Goal: Use online tool/utility: Utilize a website feature to perform a specific function

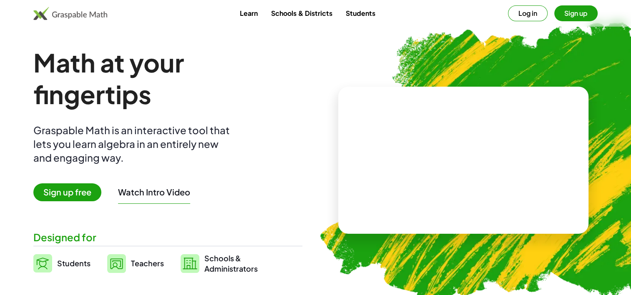
click at [349, 13] on link "Students" at bounding box center [360, 12] width 43 height 15
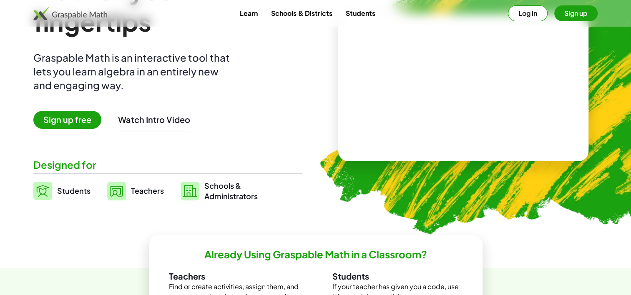
scroll to position [83, 0]
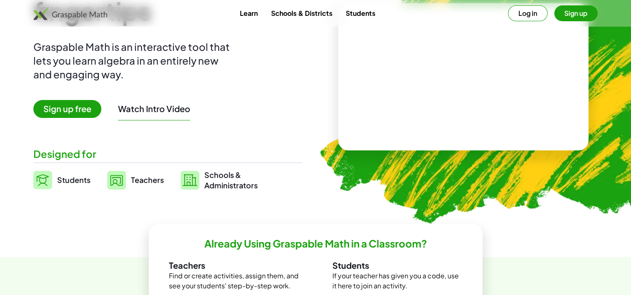
click at [72, 111] on span "Sign up free" at bounding box center [67, 109] width 68 height 18
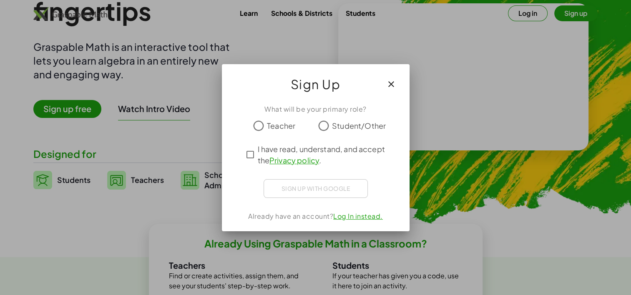
scroll to position [0, 0]
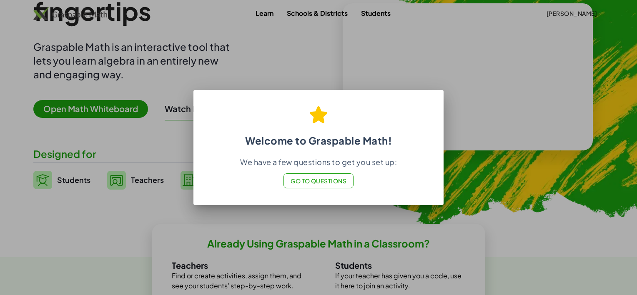
click at [324, 182] on span "Go to Questions" at bounding box center [319, 181] width 56 height 8
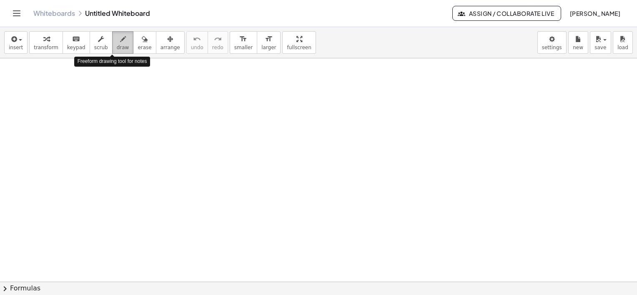
click at [117, 46] on span "draw" at bounding box center [123, 48] width 13 height 6
drag, startPoint x: 99, startPoint y: 105, endPoint x: 111, endPoint y: 115, distance: 15.1
drag, startPoint x: 130, startPoint y: 103, endPoint x: 123, endPoint y: 112, distance: 11.7
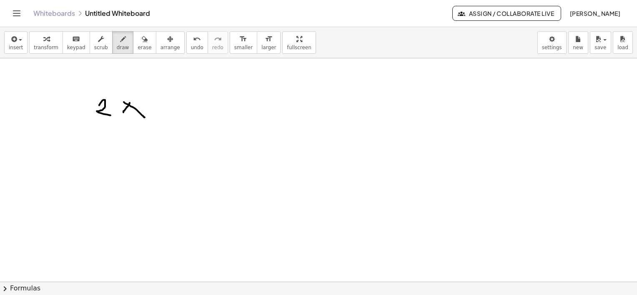
drag, startPoint x: 124, startPoint y: 102, endPoint x: 145, endPoint y: 117, distance: 25.9
click at [22, 45] on button "insert" at bounding box center [15, 42] width 23 height 23
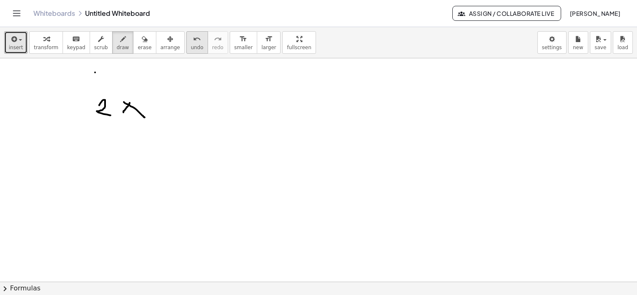
click at [193, 43] on icon "undo" at bounding box center [197, 39] width 8 height 10
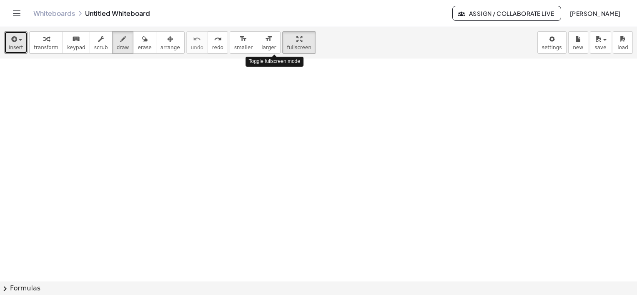
drag, startPoint x: 277, startPoint y: 42, endPoint x: 279, endPoint y: 91, distance: 49.3
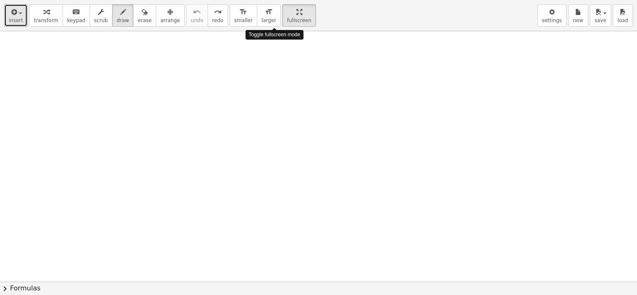
click at [279, 85] on div "insert select one: Math Expression Function Text Youtube Video Graphing Geometr…" at bounding box center [318, 147] width 637 height 295
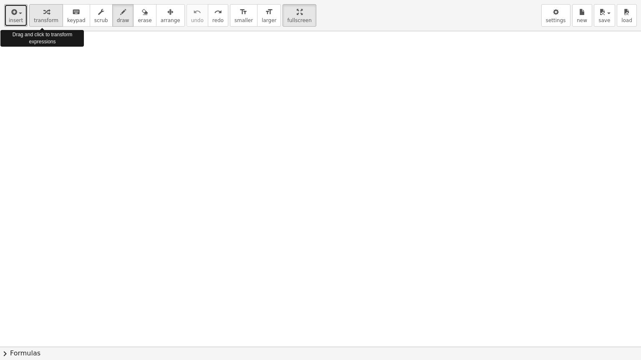
click at [43, 18] on span "transform" at bounding box center [46, 21] width 25 height 6
click at [13, 20] on span "insert" at bounding box center [16, 21] width 14 height 6
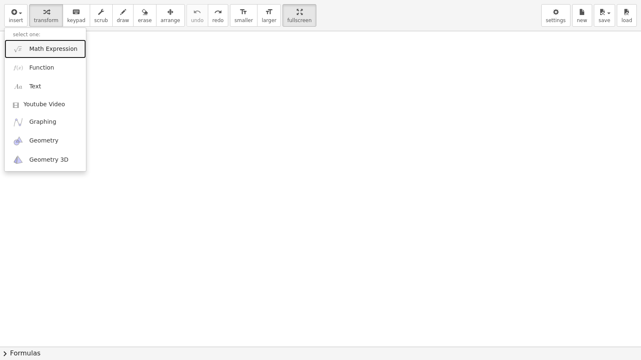
click at [43, 47] on span "Math Expression" at bounding box center [53, 49] width 48 height 8
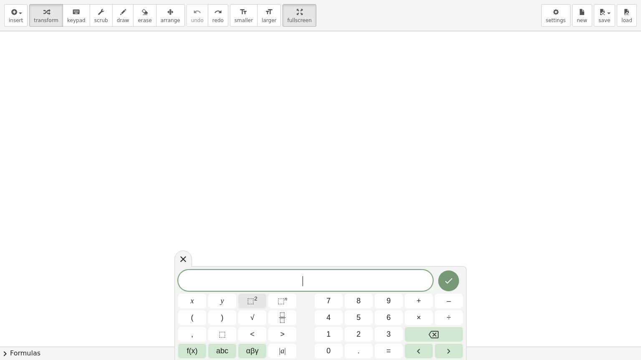
click at [250, 295] on span "⬚" at bounding box center [250, 301] width 7 height 8
click at [249, 295] on span "⬚" at bounding box center [250, 301] width 7 height 8
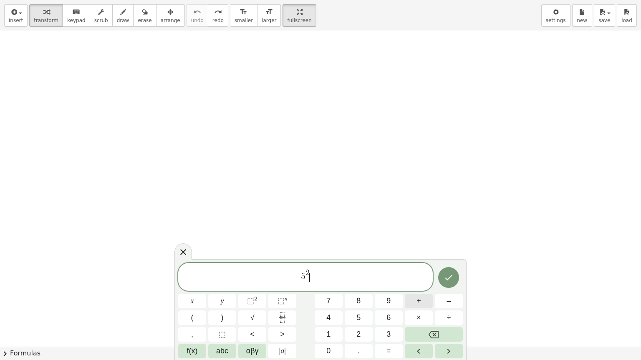
click at [421, 295] on button "+" at bounding box center [419, 301] width 28 height 15
click at [251, 295] on span "√" at bounding box center [252, 317] width 4 height 11
click at [324, 295] on button "7" at bounding box center [328, 301] width 28 height 15
click at [390, 295] on span "=" at bounding box center [388, 351] width 5 height 11
click at [451, 277] on icon "Done" at bounding box center [448, 278] width 10 height 10
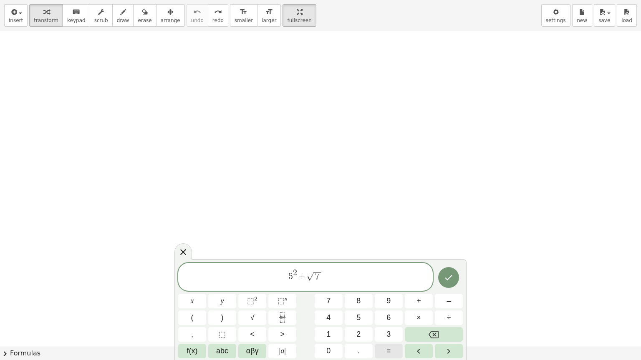
click at [389, 295] on span "=" at bounding box center [388, 351] width 5 height 11
click at [444, 279] on icon "Done" at bounding box center [448, 278] width 10 height 10
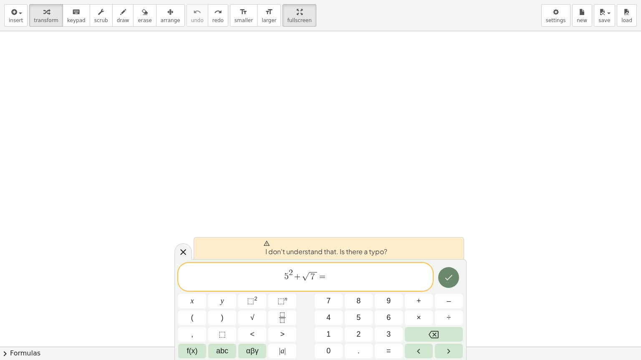
click at [445, 279] on icon "Done" at bounding box center [448, 278] width 10 height 10
click at [325, 278] on span "=" at bounding box center [322, 277] width 9 height 9
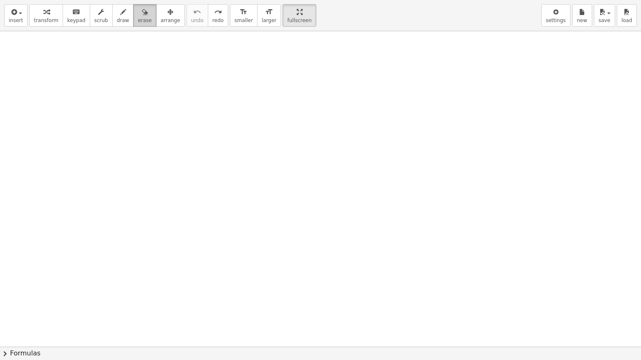
click at [138, 20] on span "erase" at bounding box center [145, 21] width 14 height 6
click at [94, 19] on span "scrub" at bounding box center [101, 21] width 14 height 6
click at [67, 20] on span "keypad" at bounding box center [76, 21] width 18 height 6
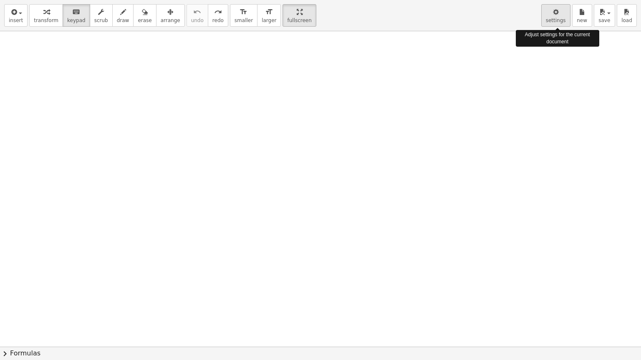
click at [552, 18] on span "settings" at bounding box center [555, 21] width 20 height 6
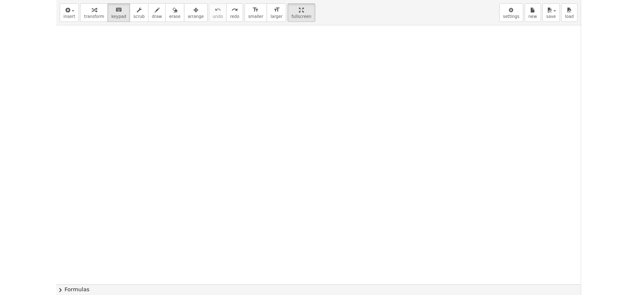
scroll to position [42, 0]
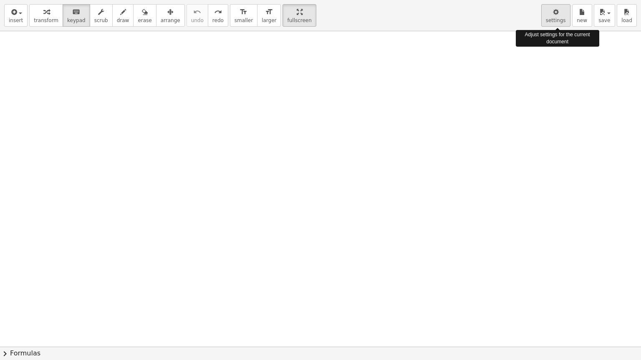
click at [561, 15] on div "button" at bounding box center [555, 12] width 20 height 10
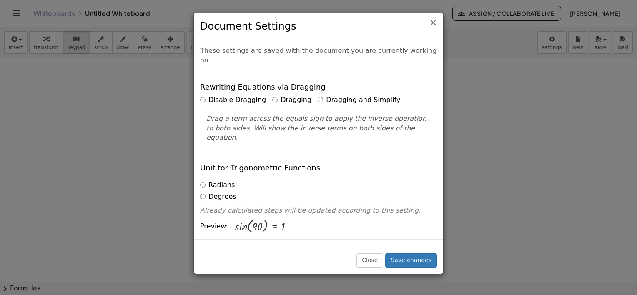
click at [435, 22] on span "×" at bounding box center [434, 23] width 8 height 10
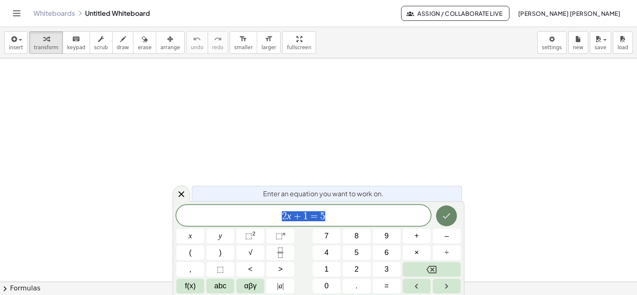
click at [447, 216] on icon "Done" at bounding box center [447, 216] width 10 height 10
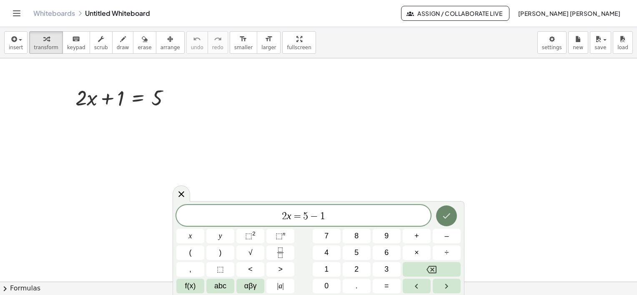
click at [442, 214] on icon "Done" at bounding box center [447, 216] width 10 height 10
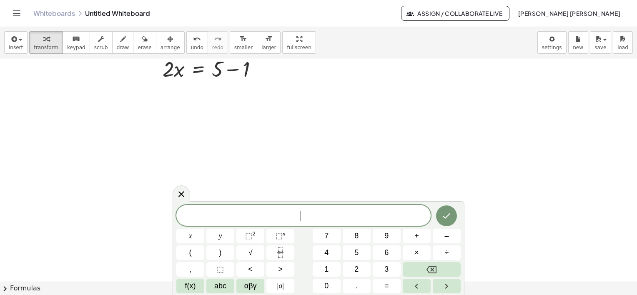
scroll to position [83, 0]
click at [328, 239] on span "7" at bounding box center [326, 236] width 4 height 11
click at [352, 287] on button "." at bounding box center [357, 286] width 28 height 15
click at [417, 255] on span "×" at bounding box center [417, 252] width 5 height 11
click at [276, 252] on icon "Fraction" at bounding box center [280, 253] width 10 height 10
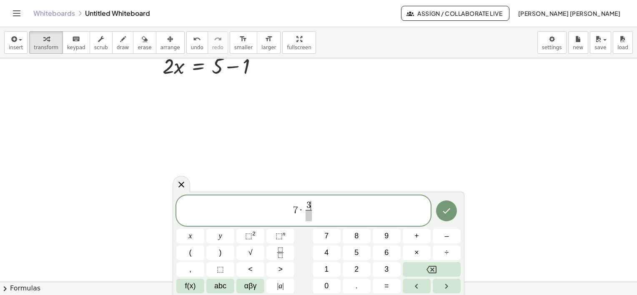
click at [310, 219] on span at bounding box center [309, 215] width 6 height 11
click at [315, 212] on span "7 · 3 5 ​ ​" at bounding box center [303, 212] width 254 height 22
click at [279, 254] on icon "Fraction" at bounding box center [280, 253] width 10 height 10
click at [319, 216] on span "​" at bounding box center [320, 215] width 6 height 11
click at [327, 209] on span "7 · 3 5 ​ = 1 5 ​ ​" at bounding box center [303, 212] width 254 height 22
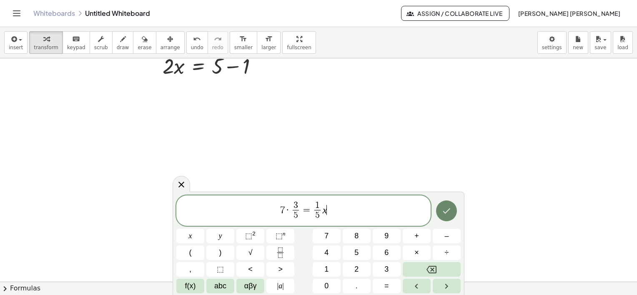
click at [451, 212] on icon "Done" at bounding box center [447, 211] width 10 height 10
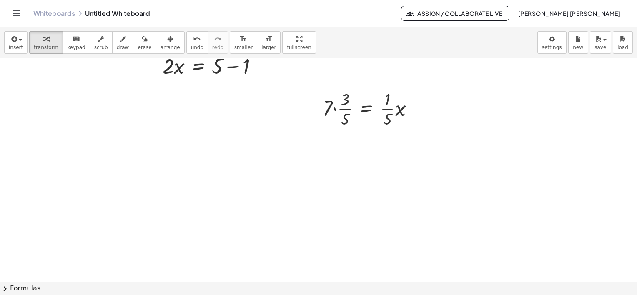
click at [373, 192] on div at bounding box center [318, 226] width 637 height 502
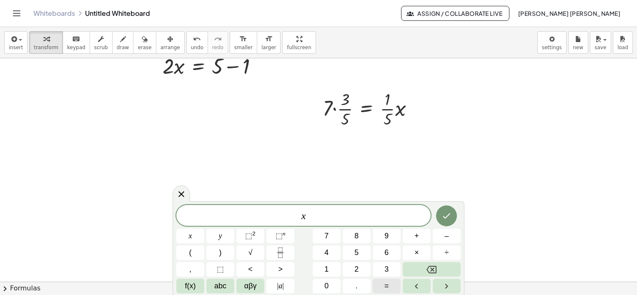
click at [385, 285] on span "=" at bounding box center [387, 286] width 5 height 11
click at [447, 217] on icon "Done" at bounding box center [447, 216] width 10 height 10
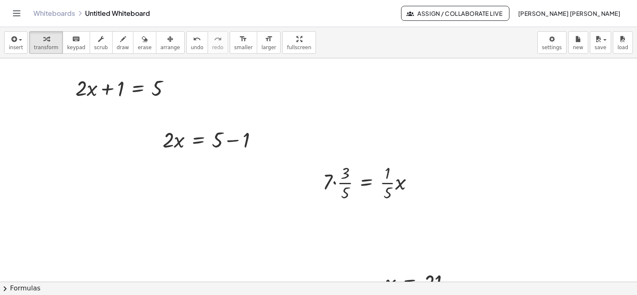
scroll to position [0, 0]
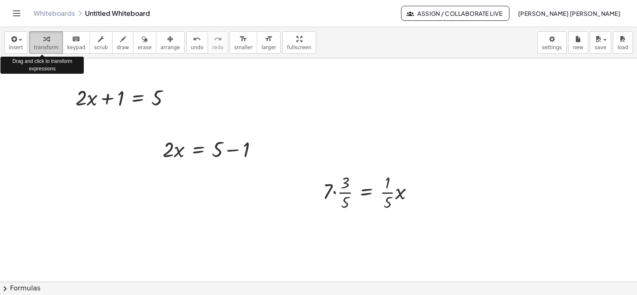
click at [43, 43] on icon "button" at bounding box center [46, 39] width 6 height 10
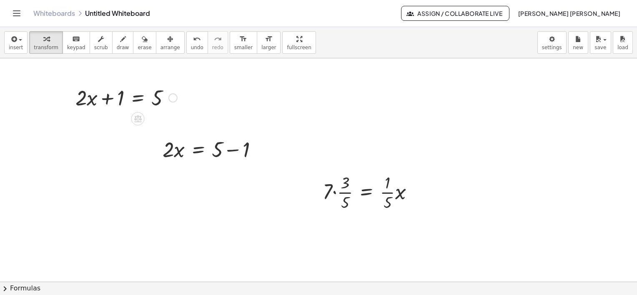
click at [108, 101] on div at bounding box center [126, 97] width 110 height 28
click at [111, 100] on div at bounding box center [126, 97] width 110 height 28
click at [161, 46] on span "arrange" at bounding box center [171, 48] width 20 height 6
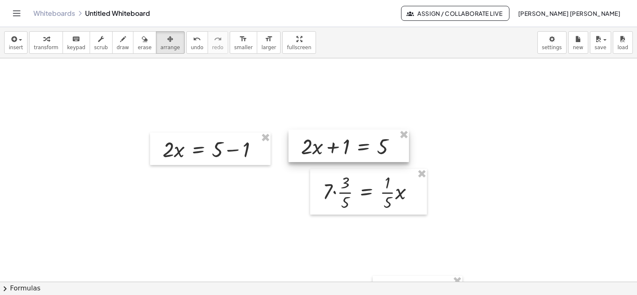
drag, startPoint x: 129, startPoint y: 90, endPoint x: 354, endPoint y: 140, distance: 229.7
click at [354, 140] on div at bounding box center [349, 146] width 121 height 33
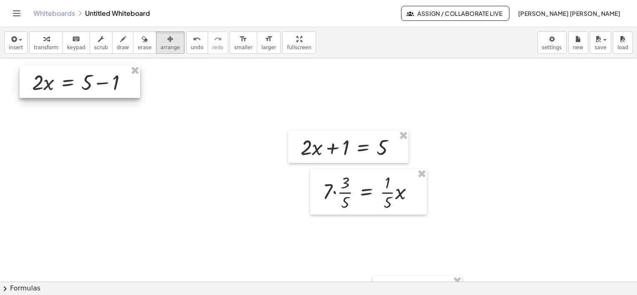
drag, startPoint x: 240, startPoint y: 141, endPoint x: 108, endPoint y: 75, distance: 147.3
click at [108, 75] on div at bounding box center [80, 81] width 121 height 33
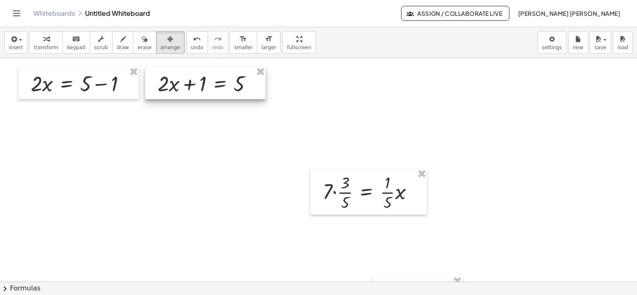
drag, startPoint x: 304, startPoint y: 146, endPoint x: 161, endPoint y: 82, distance: 156.3
click at [161, 82] on div at bounding box center [205, 83] width 121 height 33
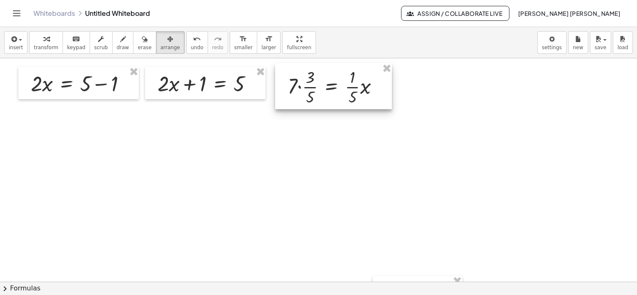
drag, startPoint x: 332, startPoint y: 194, endPoint x: 297, endPoint y: 89, distance: 110.8
click at [297, 89] on div at bounding box center [333, 86] width 117 height 46
click at [21, 47] on button "insert" at bounding box center [15, 42] width 23 height 23
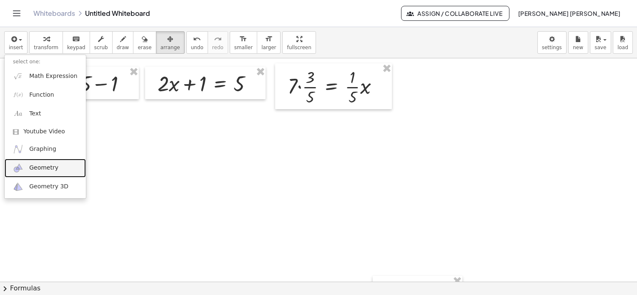
click at [50, 171] on span "Geometry" at bounding box center [43, 168] width 29 height 8
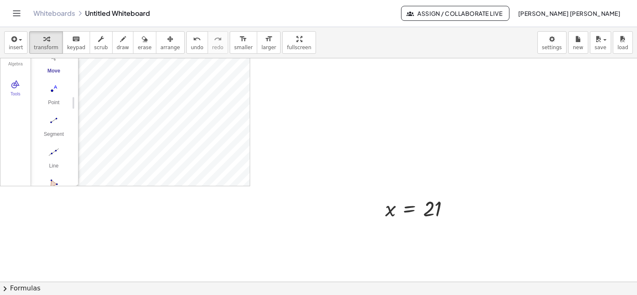
scroll to position [42, 0]
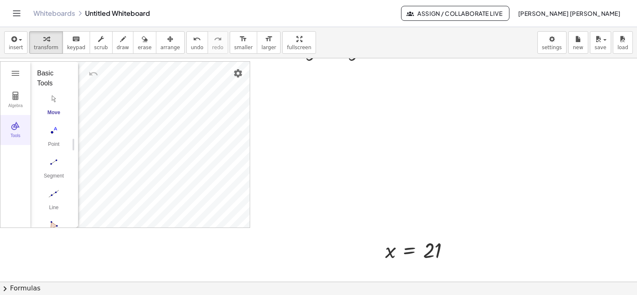
click at [18, 130] on img "Geometry" at bounding box center [15, 126] width 10 height 10
click at [57, 139] on img "Polygon. Select all vertices, then first vertex again" at bounding box center [53, 143] width 33 height 13
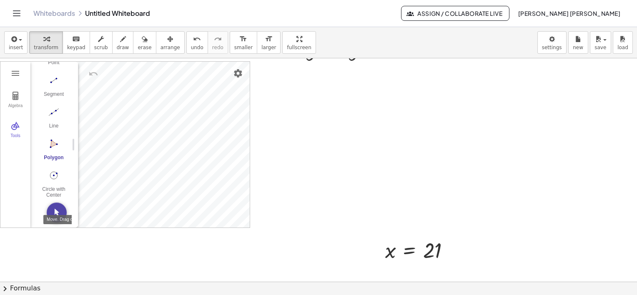
click at [55, 209] on img "Move. Drag or select object" at bounding box center [57, 213] width 20 height 20
click at [54, 139] on img "Polygon. Select all vertices, then first vertex again" at bounding box center [53, 143] width 33 height 13
click at [58, 210] on img "Move. Drag or select object" at bounding box center [57, 213] width 20 height 20
click at [55, 211] on div "More" at bounding box center [57, 214] width 27 height 7
click at [55, 139] on img "Polygon. Select all vertices, then first vertex again" at bounding box center [53, 139] width 33 height 13
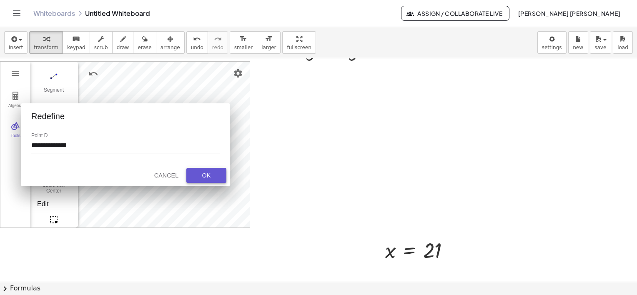
click at [205, 176] on div "OK" at bounding box center [206, 175] width 27 height 7
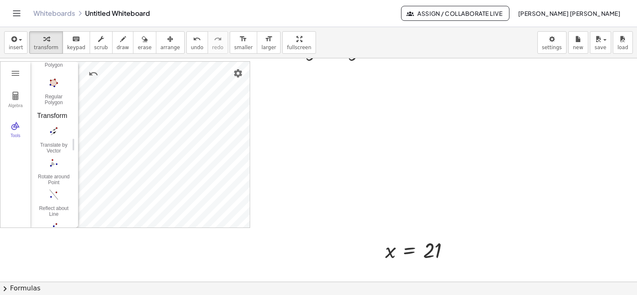
scroll to position [1101, 0]
click at [54, 80] on img "Regular Polygon. Select two points, then enter number of vertices" at bounding box center [53, 79] width 33 height 13
click at [54, 82] on img "Regular Polygon. Select two points, then enter number of vertices" at bounding box center [53, 79] width 33 height 13
click at [53, 94] on div "Regular Polygon" at bounding box center [53, 97] width 33 height 12
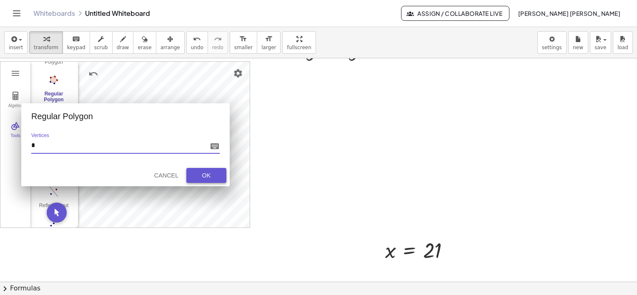
type input "*"
click at [216, 173] on div "OK" at bounding box center [206, 175] width 27 height 7
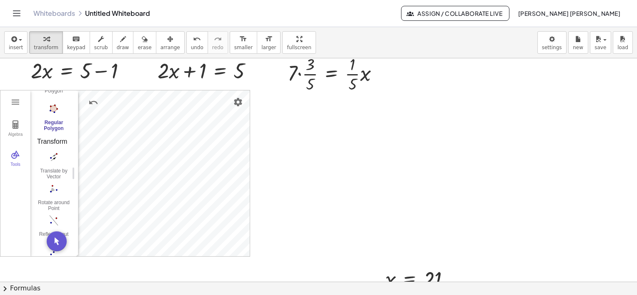
scroll to position [0, 0]
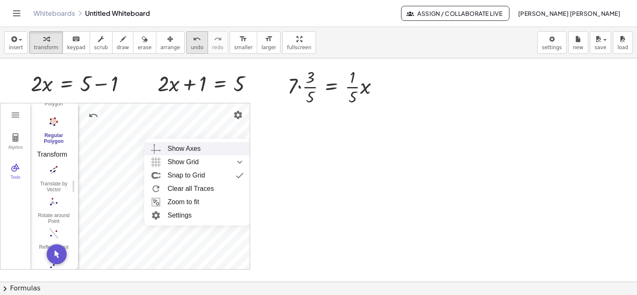
click at [191, 47] on span "undo" at bounding box center [197, 48] width 13 height 6
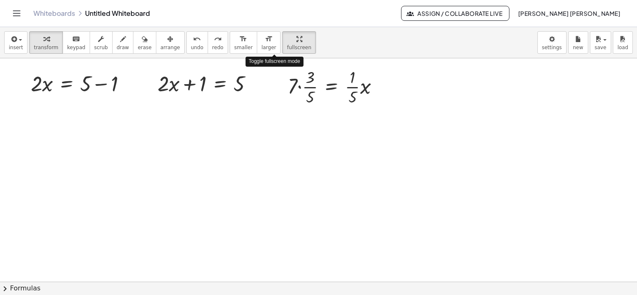
drag, startPoint x: 271, startPoint y: 40, endPoint x: 273, endPoint y: 83, distance: 43.4
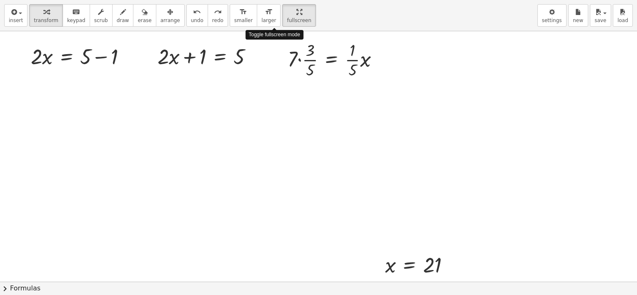
click at [273, 83] on div "insert select one: Math Expression Function Text Youtube Video Graphing Geometr…" at bounding box center [318, 147] width 637 height 295
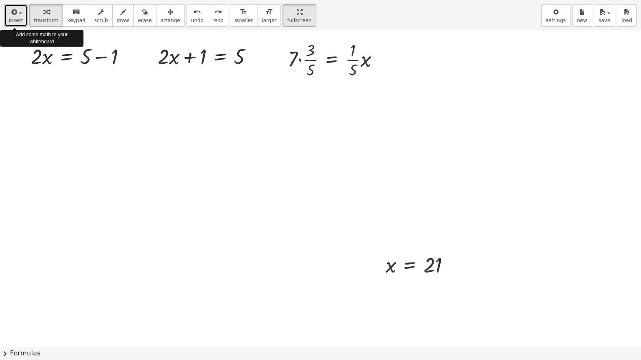
click at [13, 13] on icon "button" at bounding box center [14, 12] width 8 height 10
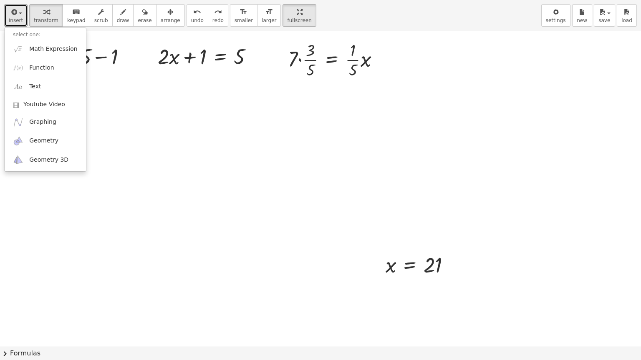
click at [162, 161] on div at bounding box center [320, 366] width 641 height 671
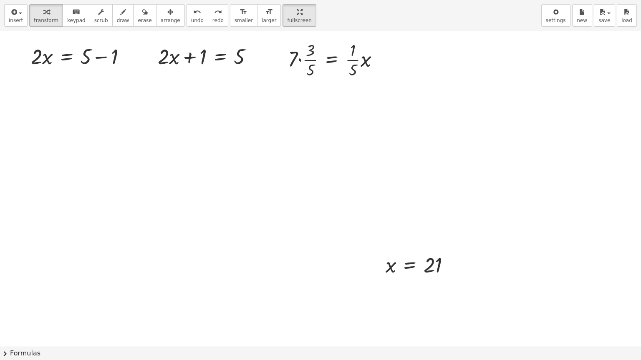
drag, startPoint x: 228, startPoint y: 210, endPoint x: 181, endPoint y: 139, distance: 85.4
click at [181, 139] on div at bounding box center [320, 347] width 641 height 632
drag, startPoint x: 270, startPoint y: 20, endPoint x: 269, endPoint y: -23, distance: 43.4
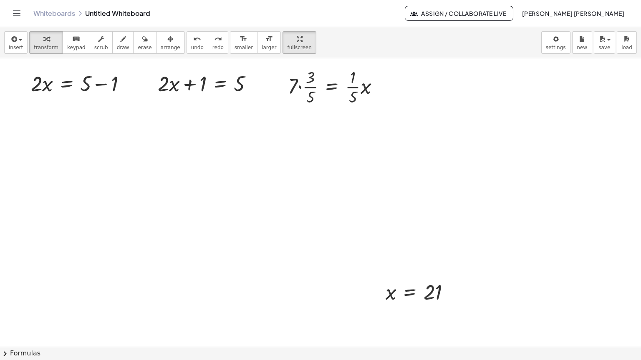
click at [269, 0] on html "Graspable Math Activities Get Started Activity Bank Assigned Work Classes White…" at bounding box center [320, 180] width 641 height 360
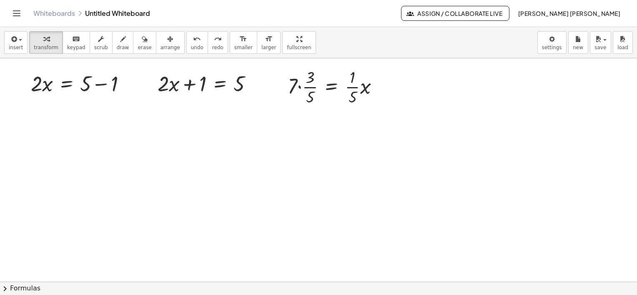
click at [568, 13] on span "[PERSON_NAME]" at bounding box center [569, 14] width 103 height 8
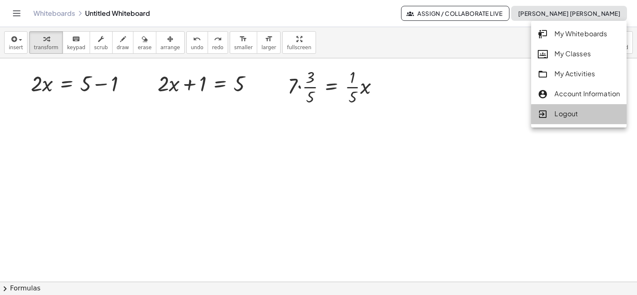
click at [564, 115] on div "Logout" at bounding box center [579, 114] width 82 height 11
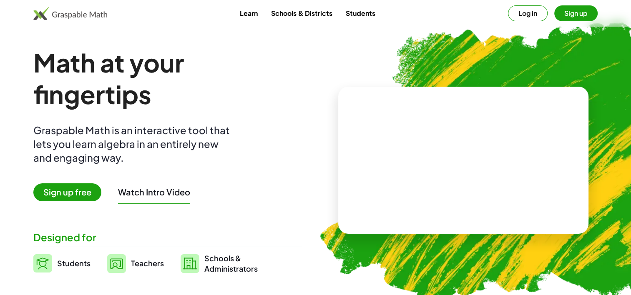
click at [534, 13] on button "Log in" at bounding box center [528, 13] width 40 height 16
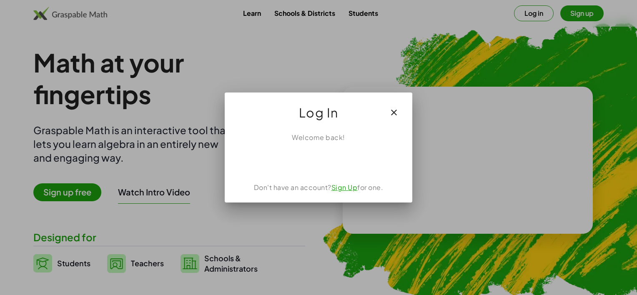
click at [395, 113] on icon "button" at bounding box center [394, 113] width 10 height 10
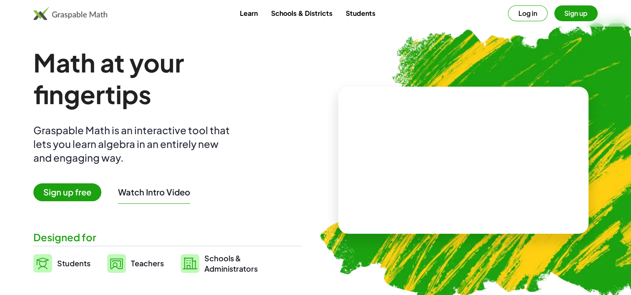
click at [335, 67] on img at bounding box center [511, 160] width 419 height 353
